Goal: Task Accomplishment & Management: Manage account settings

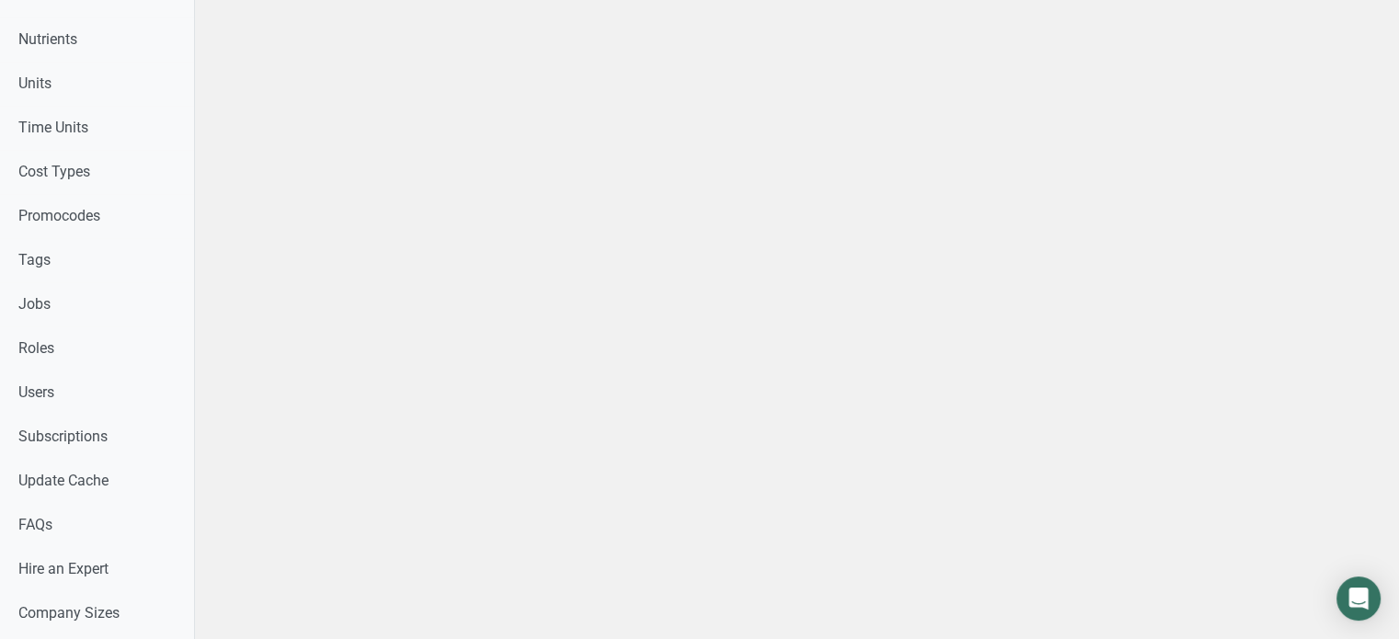
scroll to position [836, 0]
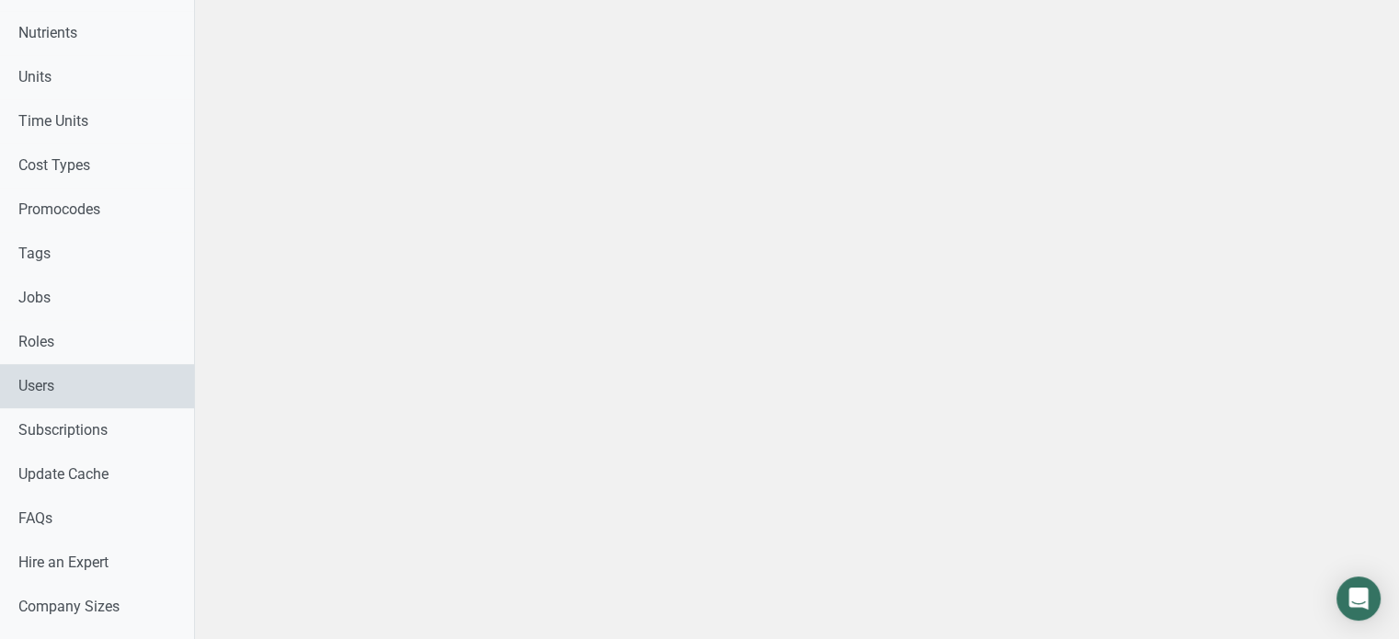
click at [189, 372] on link "Users" at bounding box center [97, 386] width 194 height 44
drag, startPoint x: 1388, startPoint y: 390, endPoint x: 1395, endPoint y: 224, distance: 165.7
click at [1395, 224] on div "Search Subscription Package Account Type Creation Date Submit Download data (cu…" at bounding box center [797, 7] width 1204 height 1686
select select
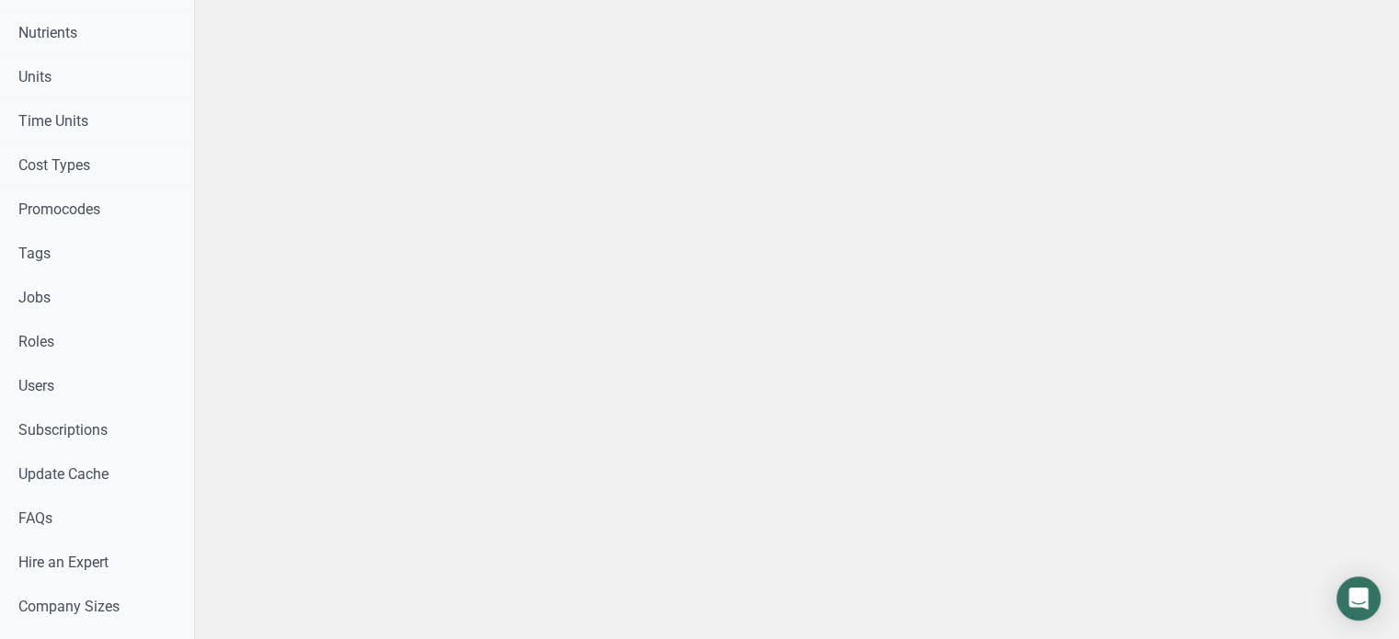
click at [1395, 224] on div "Search Subscription Package -- select an option -- Monthly Yearly Quarterly Fre…" at bounding box center [797, 7] width 1204 height 1686
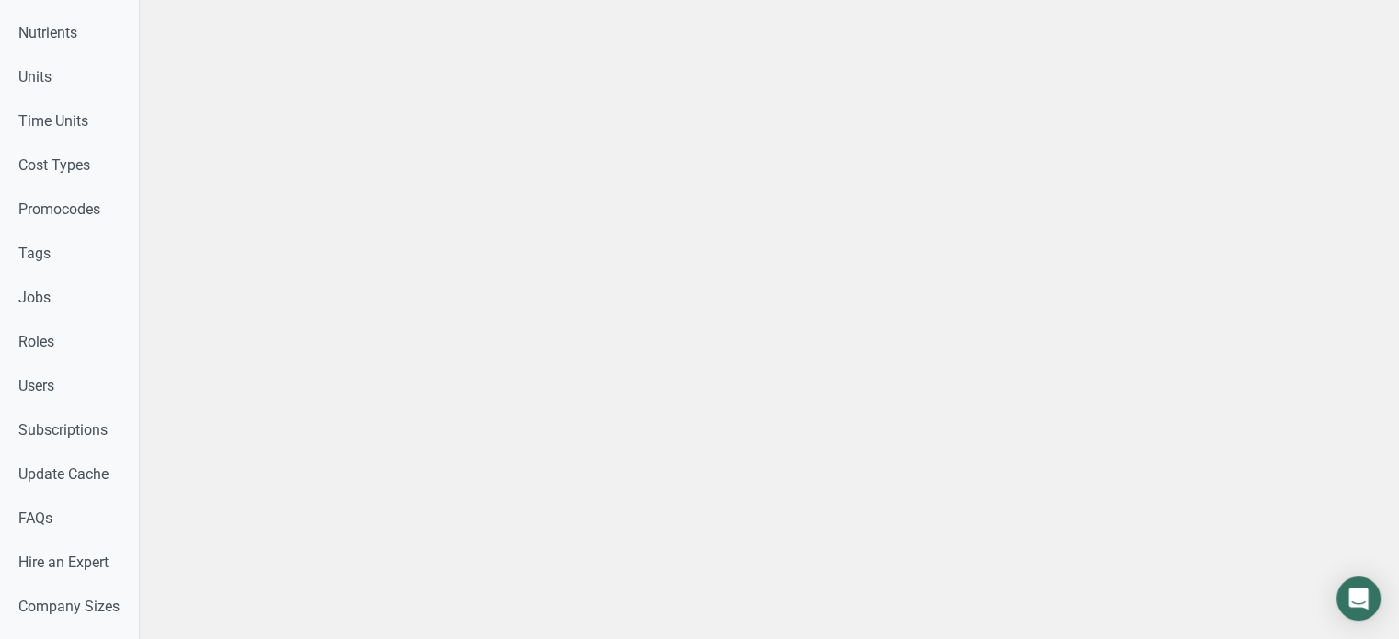
drag, startPoint x: 1395, startPoint y: 224, endPoint x: 1412, endPoint y: 216, distance: 18.5
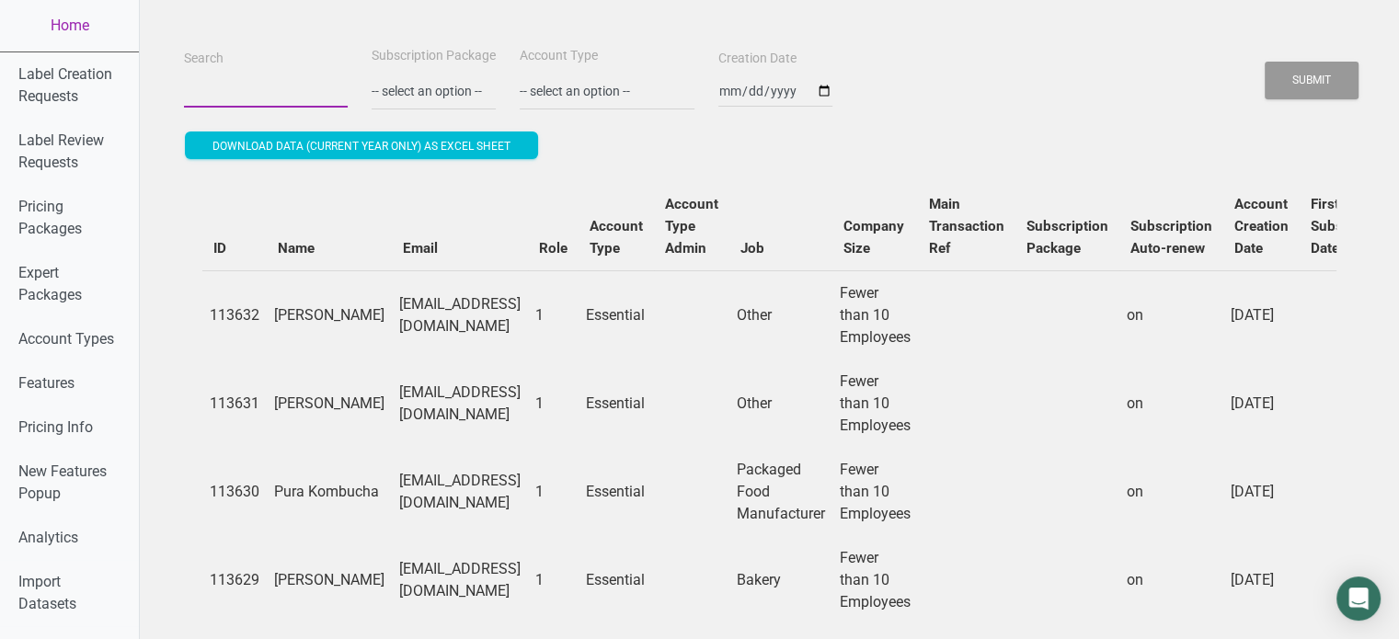
click at [260, 87] on input "Search" at bounding box center [266, 91] width 164 height 33
paste input "[EMAIL_ADDRESS][DOMAIN_NAME]"
type input "[EMAIL_ADDRESS][DOMAIN_NAME]"
click at [1265, 62] on button "Submit" at bounding box center [1312, 81] width 94 height 38
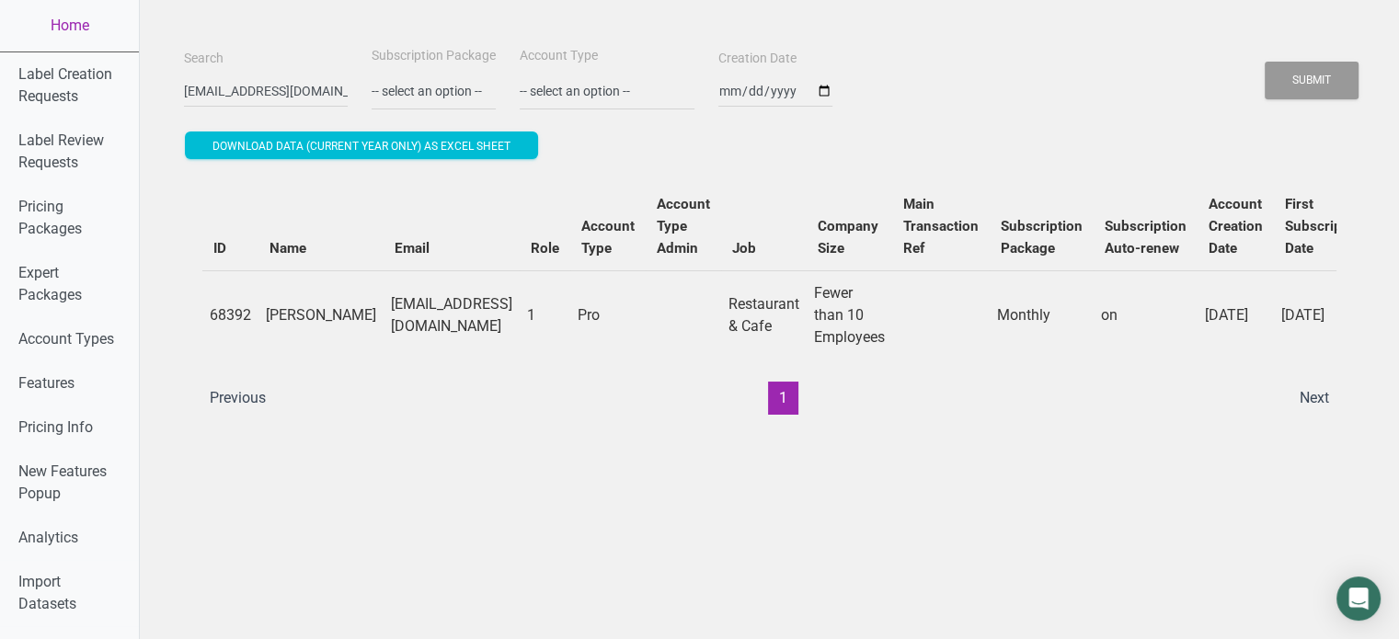
click at [1056, 399] on ul "Previous 1 Next" at bounding box center [770, 398] width 1142 height 33
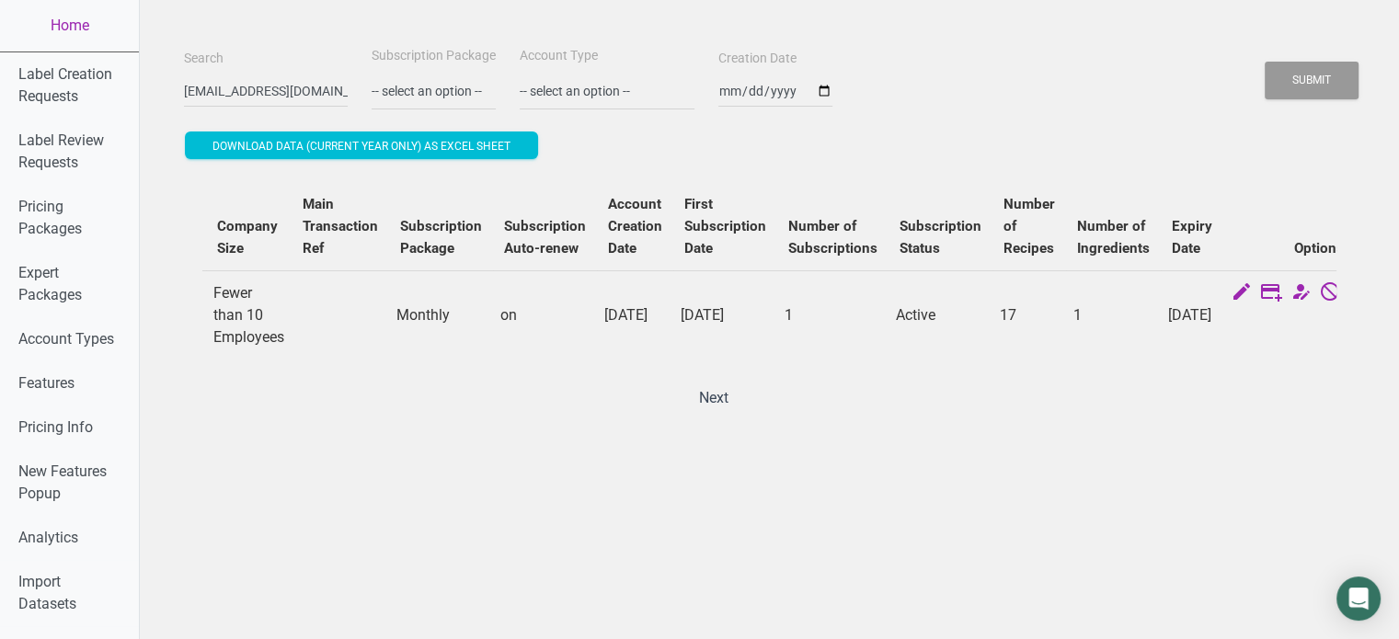
click at [1349, 289] on icon at bounding box center [1360, 294] width 22 height 26
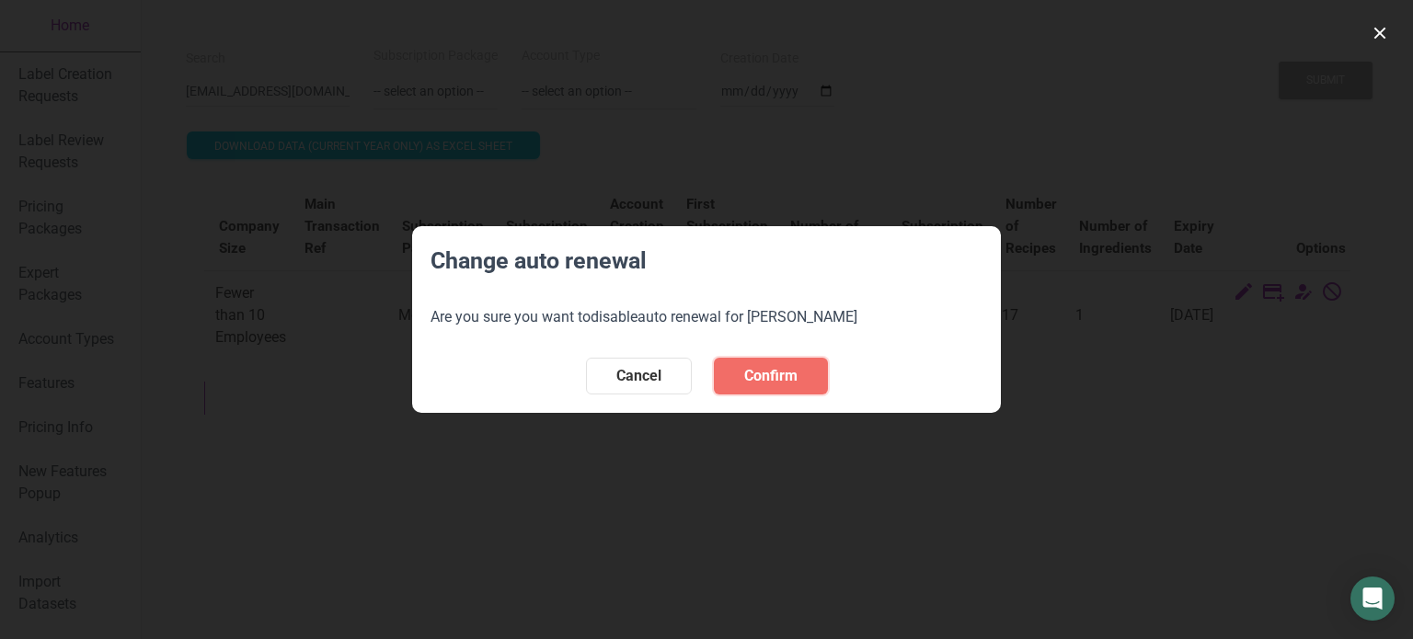
click at [788, 382] on span "Confirm" at bounding box center [770, 376] width 53 height 22
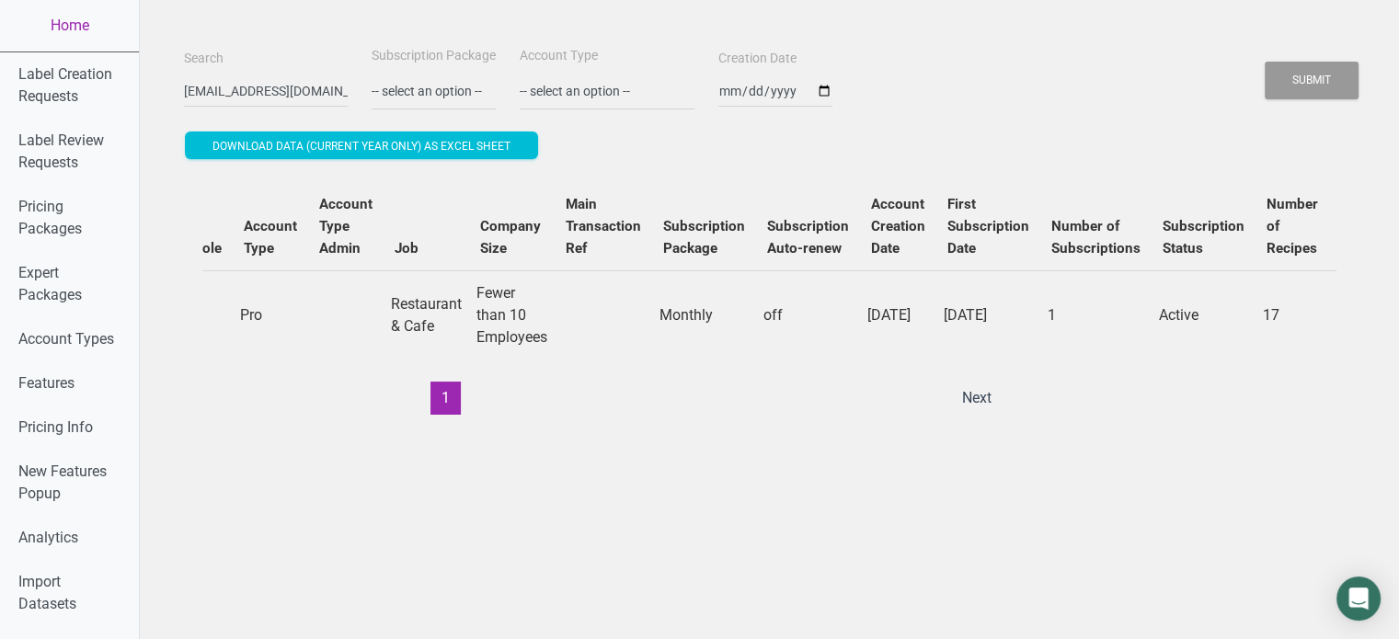
scroll to position [0, 17]
